Goal: Go to known website: Access a specific website the user already knows

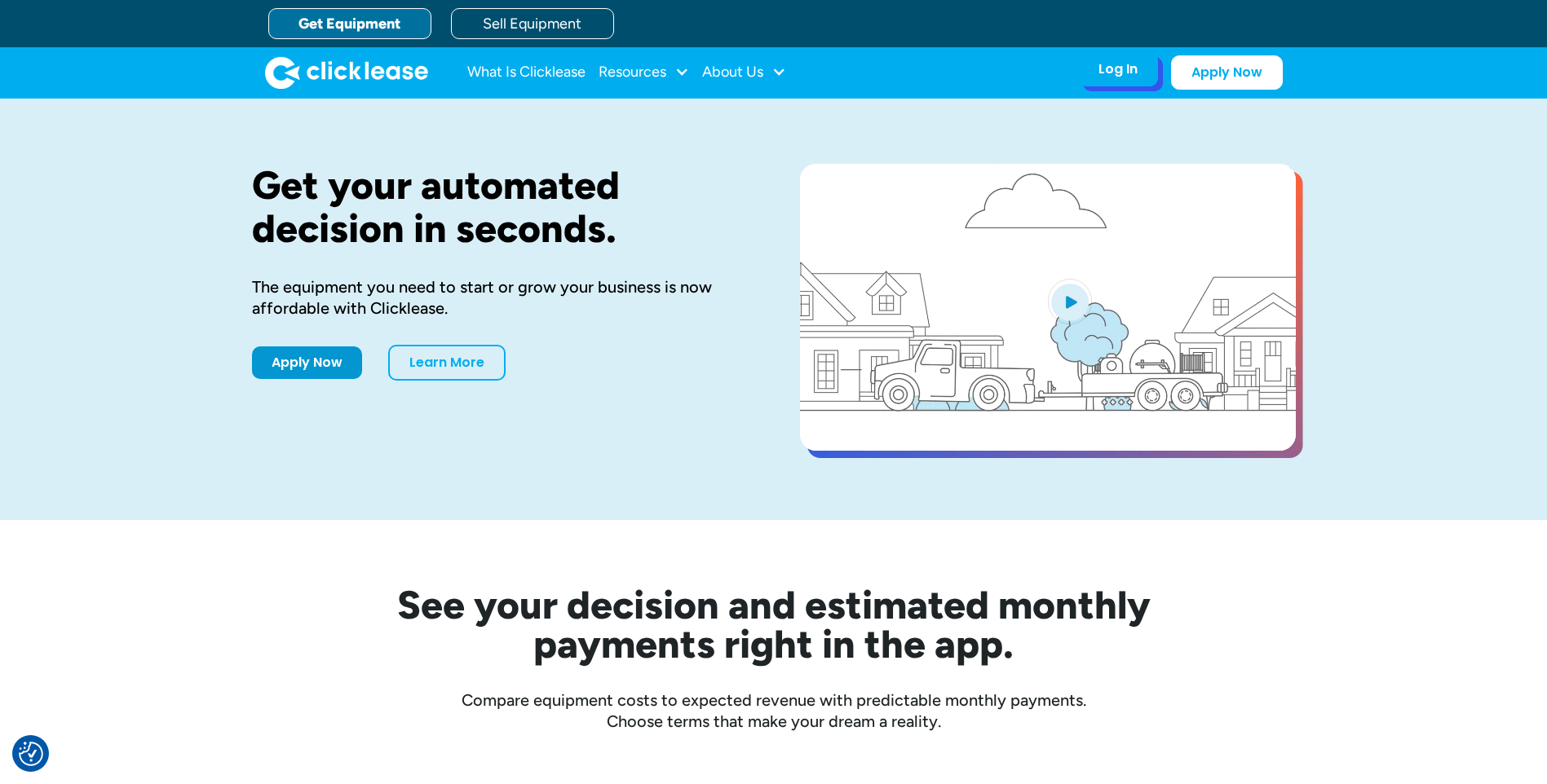
click at [1117, 70] on div "Log In" at bounding box center [1119, 69] width 40 height 16
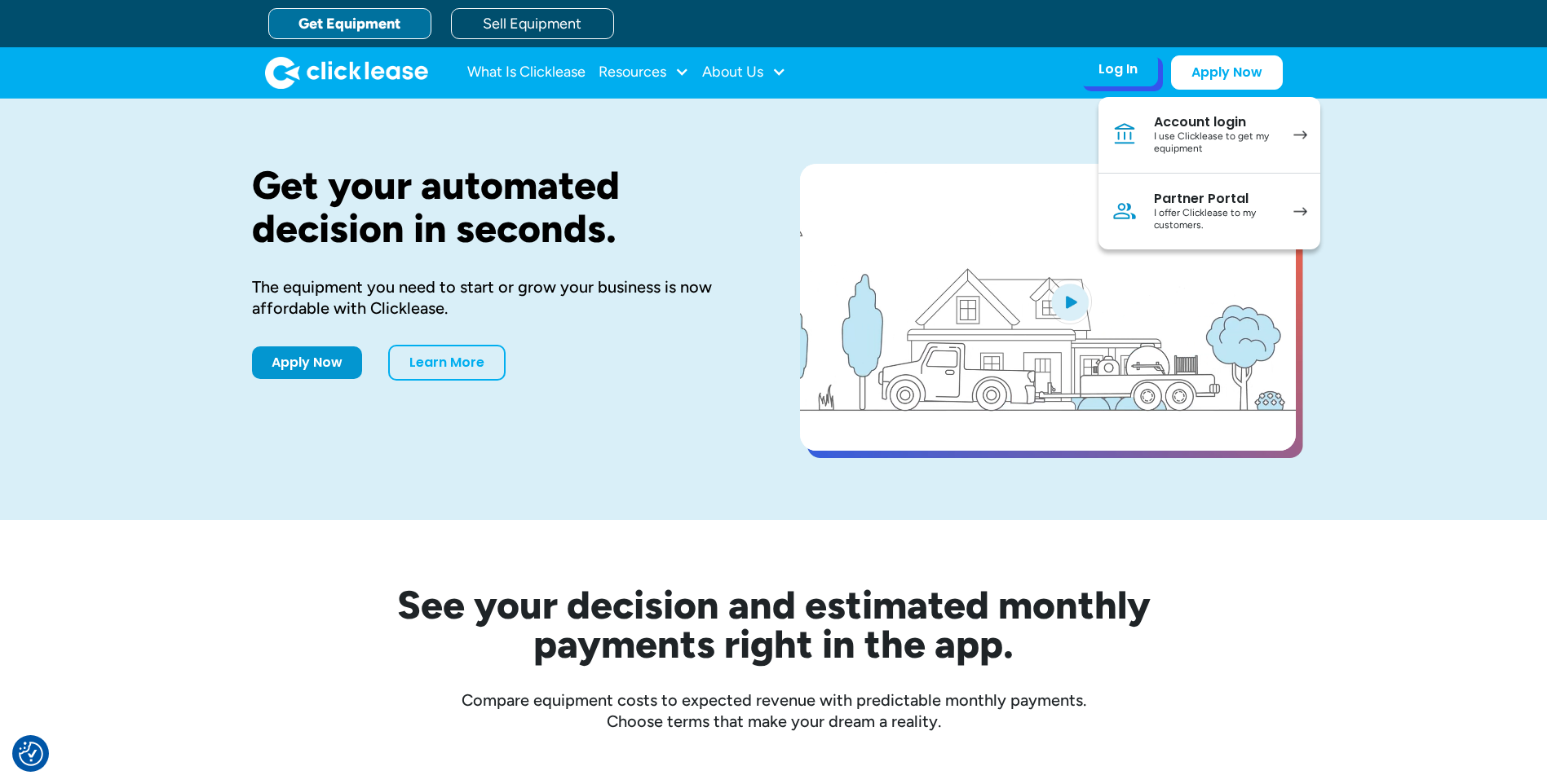
click at [1244, 205] on div "Partner Portal" at bounding box center [1215, 199] width 123 height 16
